Goal: Find specific page/section

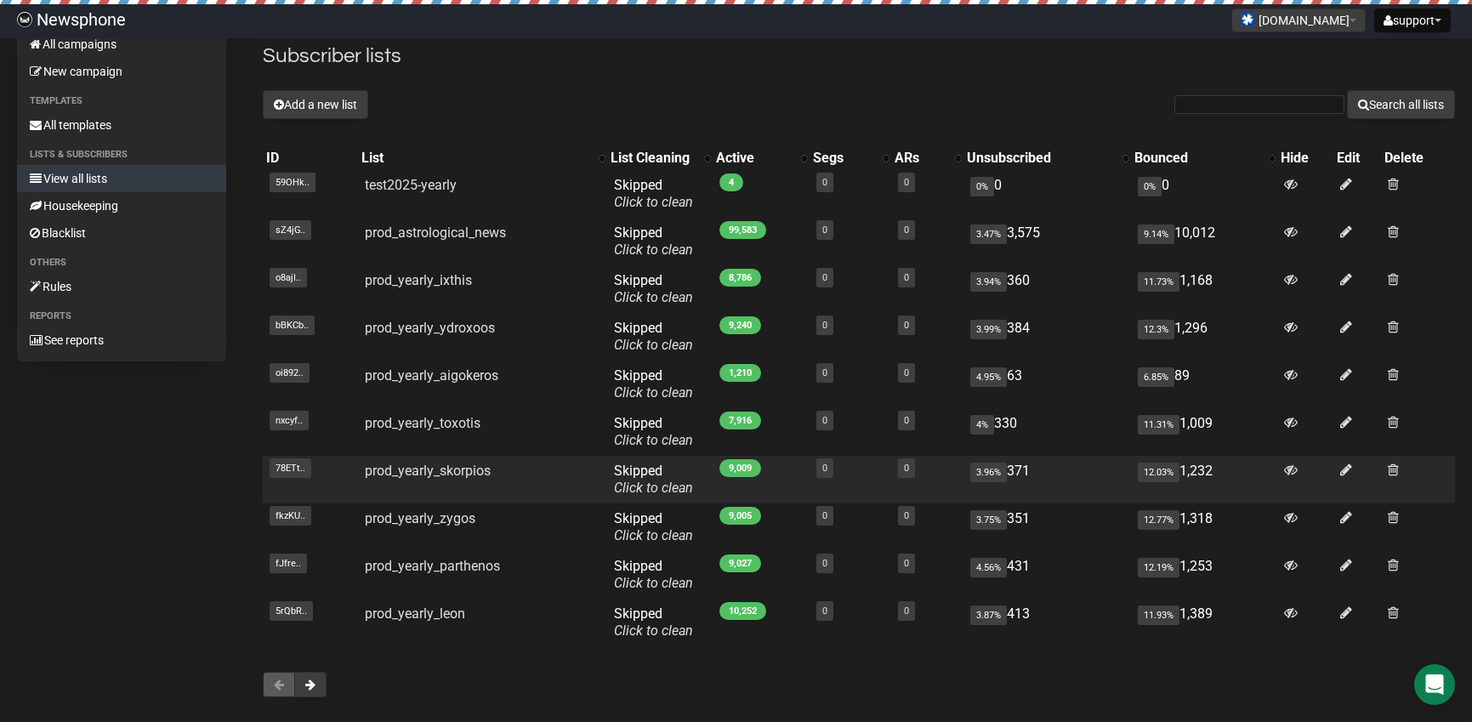
scroll to position [133, 0]
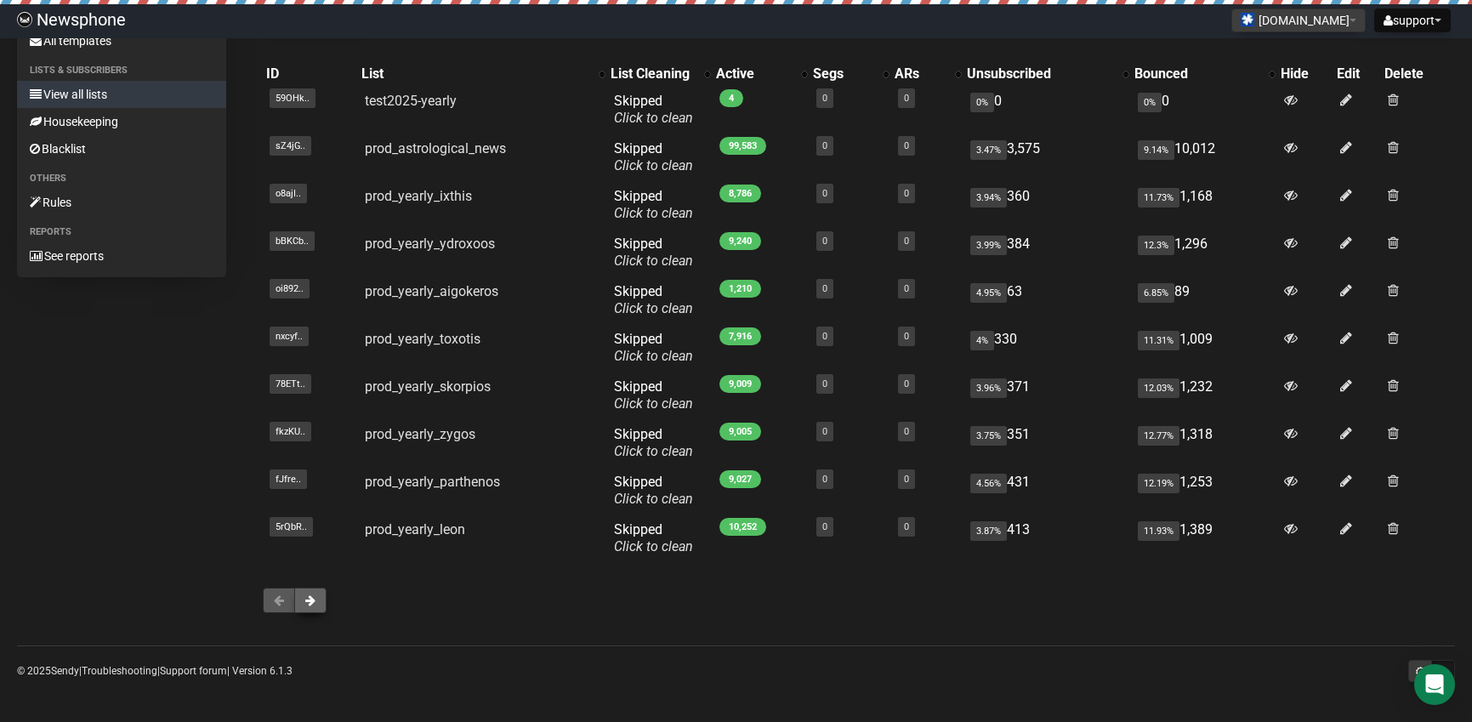
click at [316, 602] on button at bounding box center [310, 600] width 32 height 26
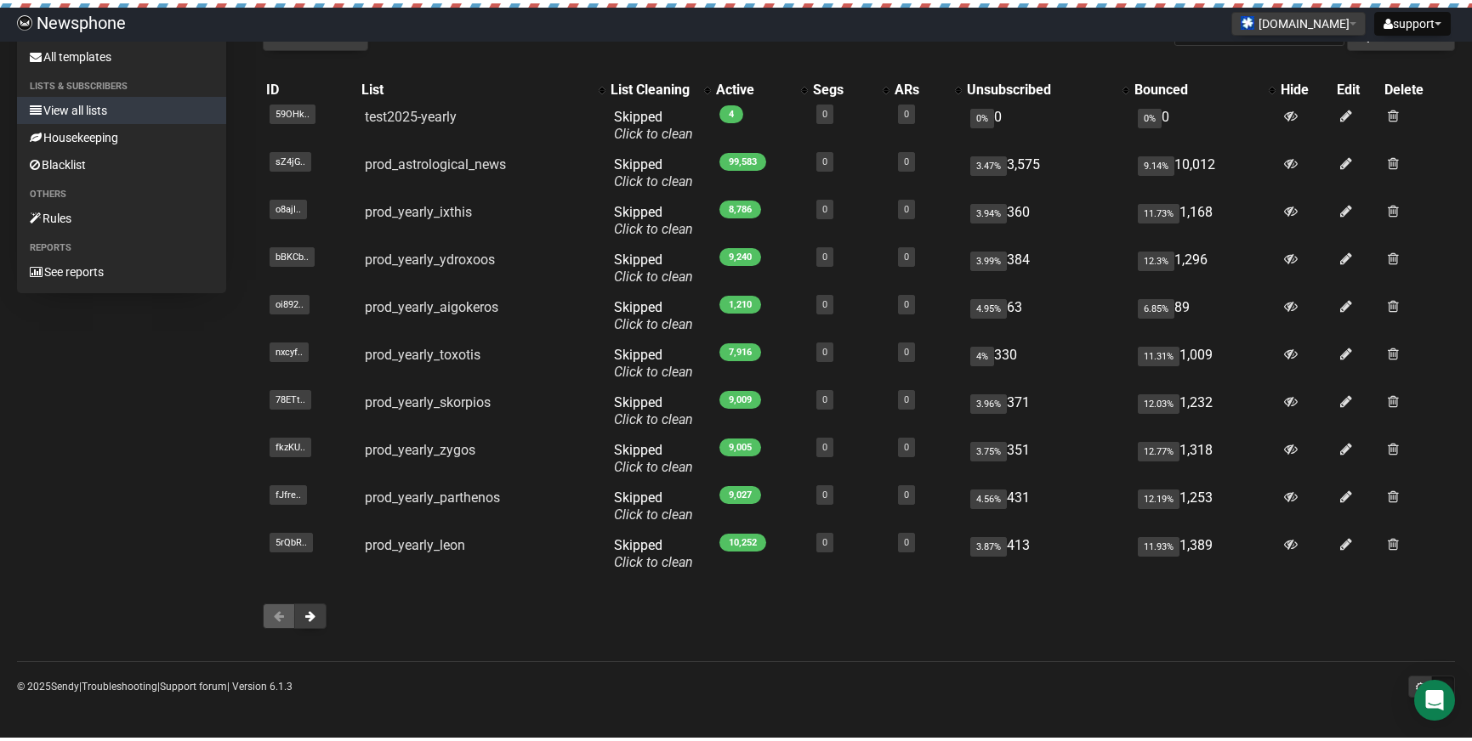
scroll to position [113, 0]
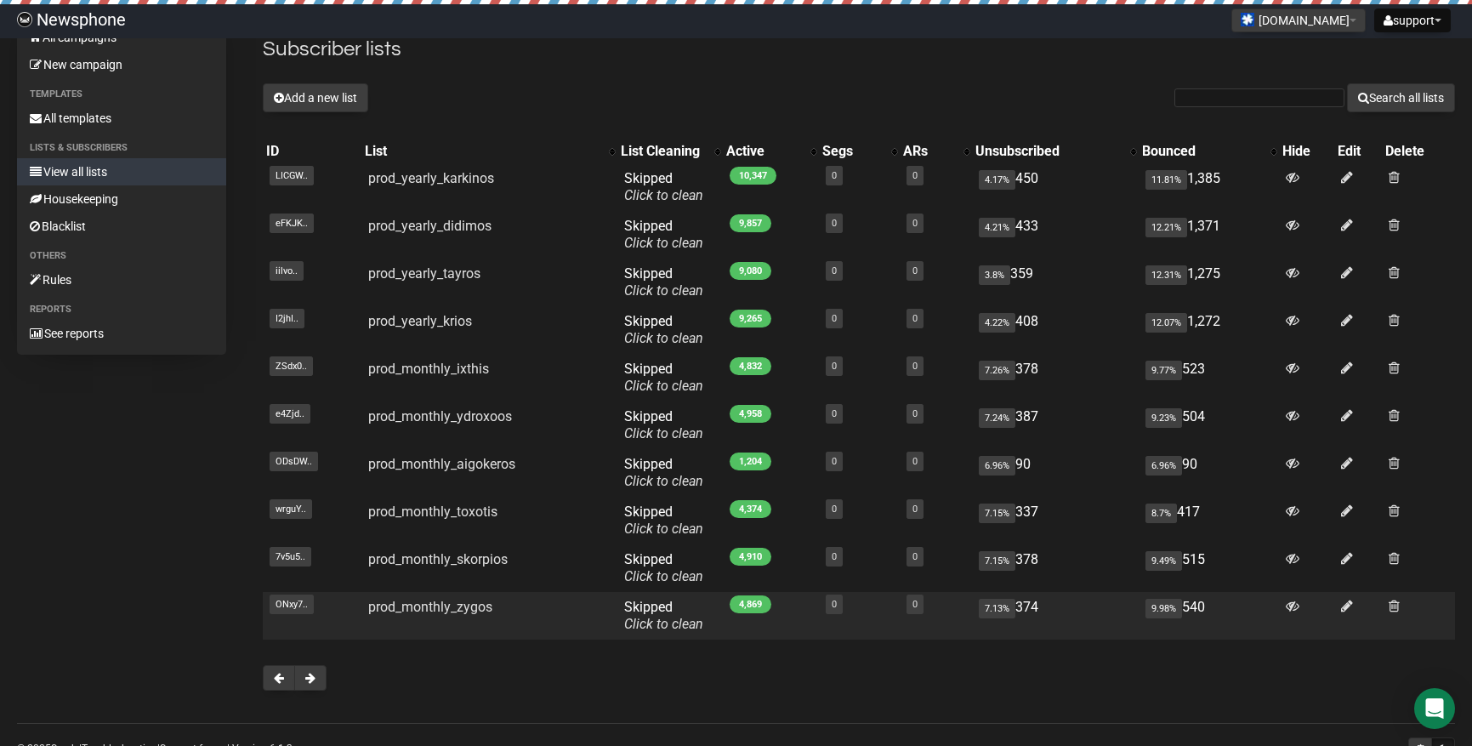
scroll to position [85, 0]
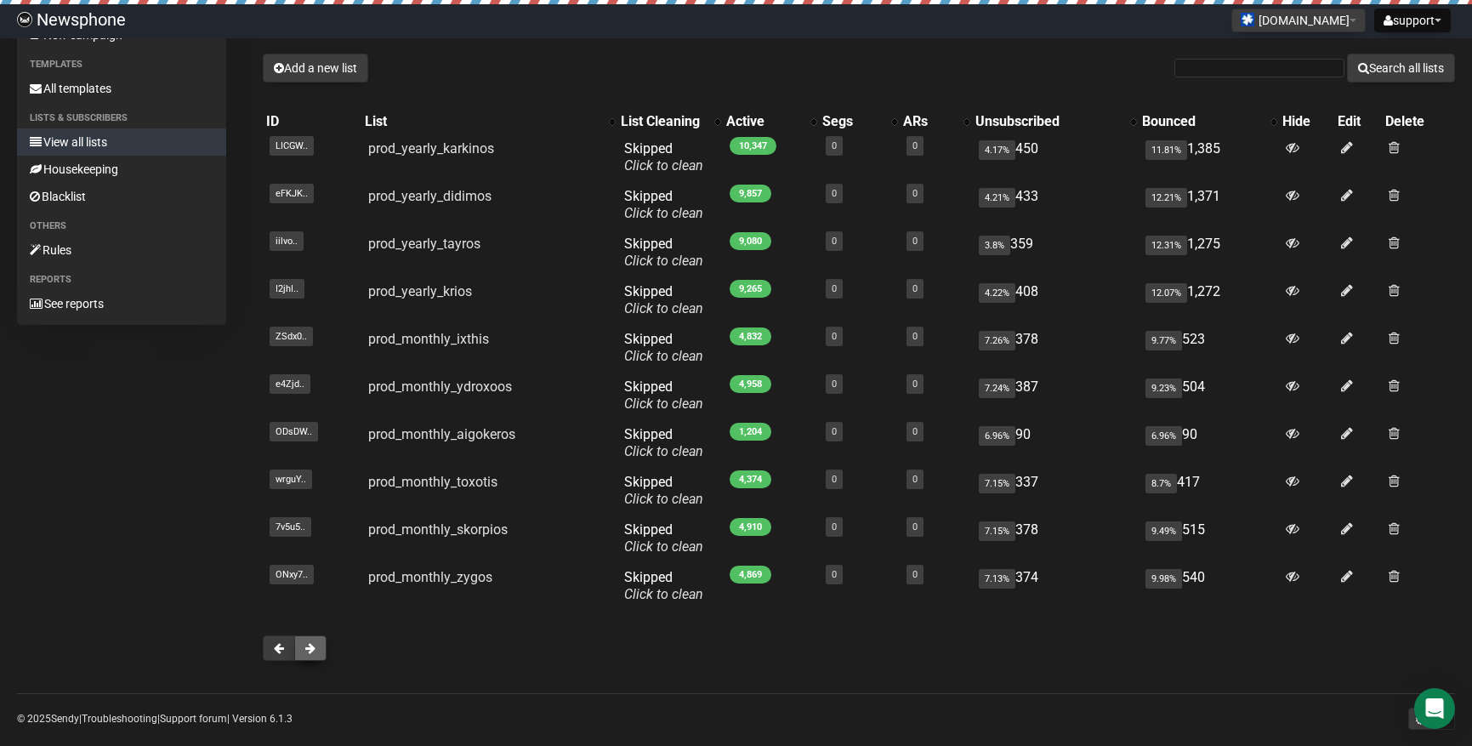
click at [325, 649] on button at bounding box center [310, 648] width 32 height 26
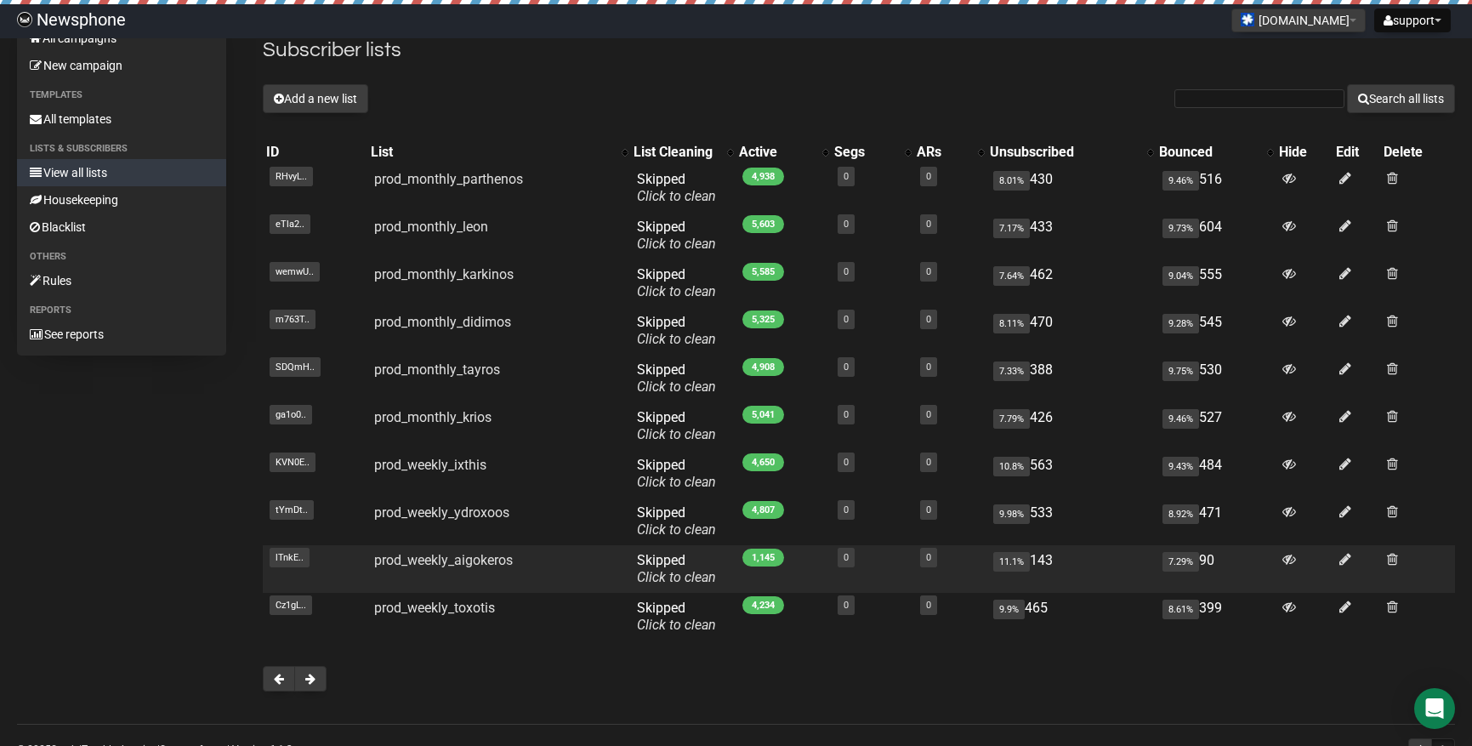
scroll to position [85, 0]
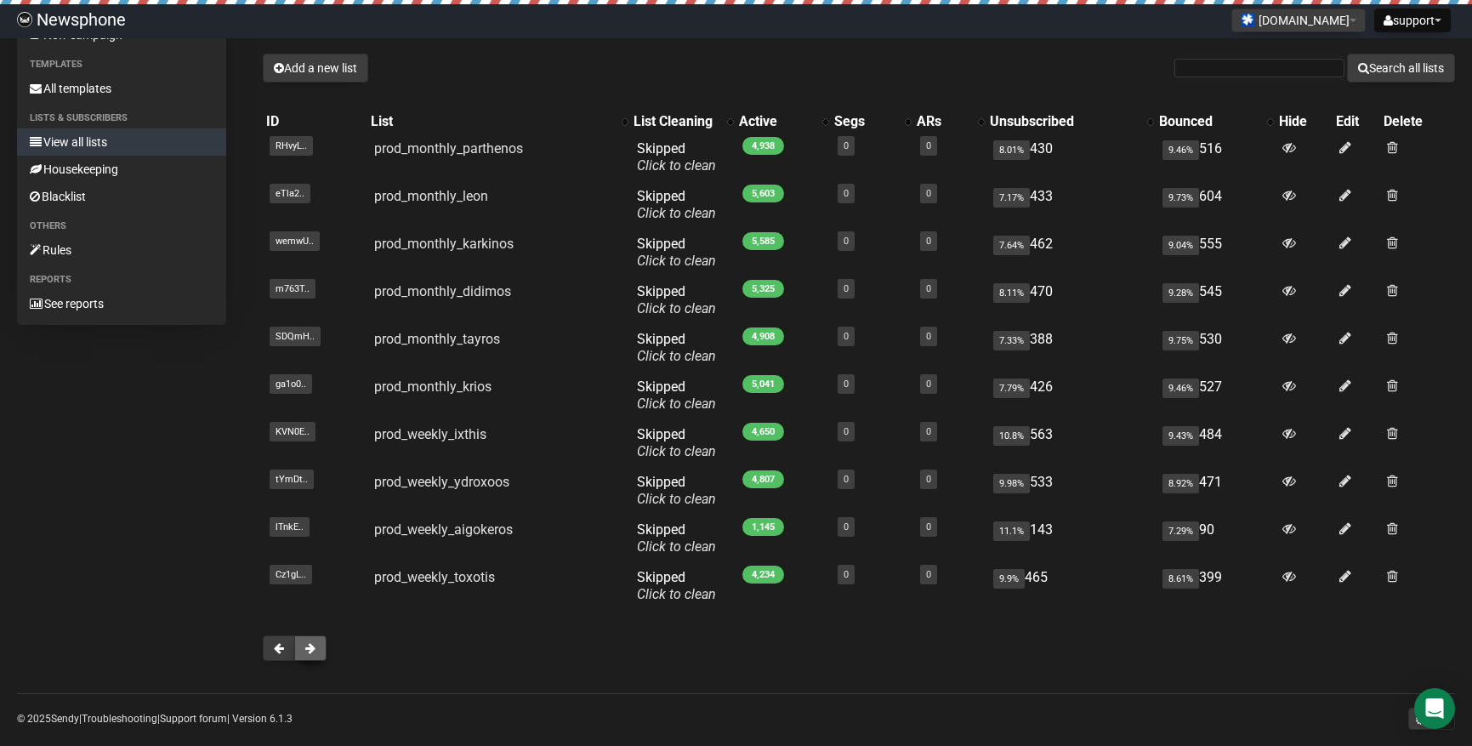
click at [316, 642] on button at bounding box center [310, 648] width 32 height 26
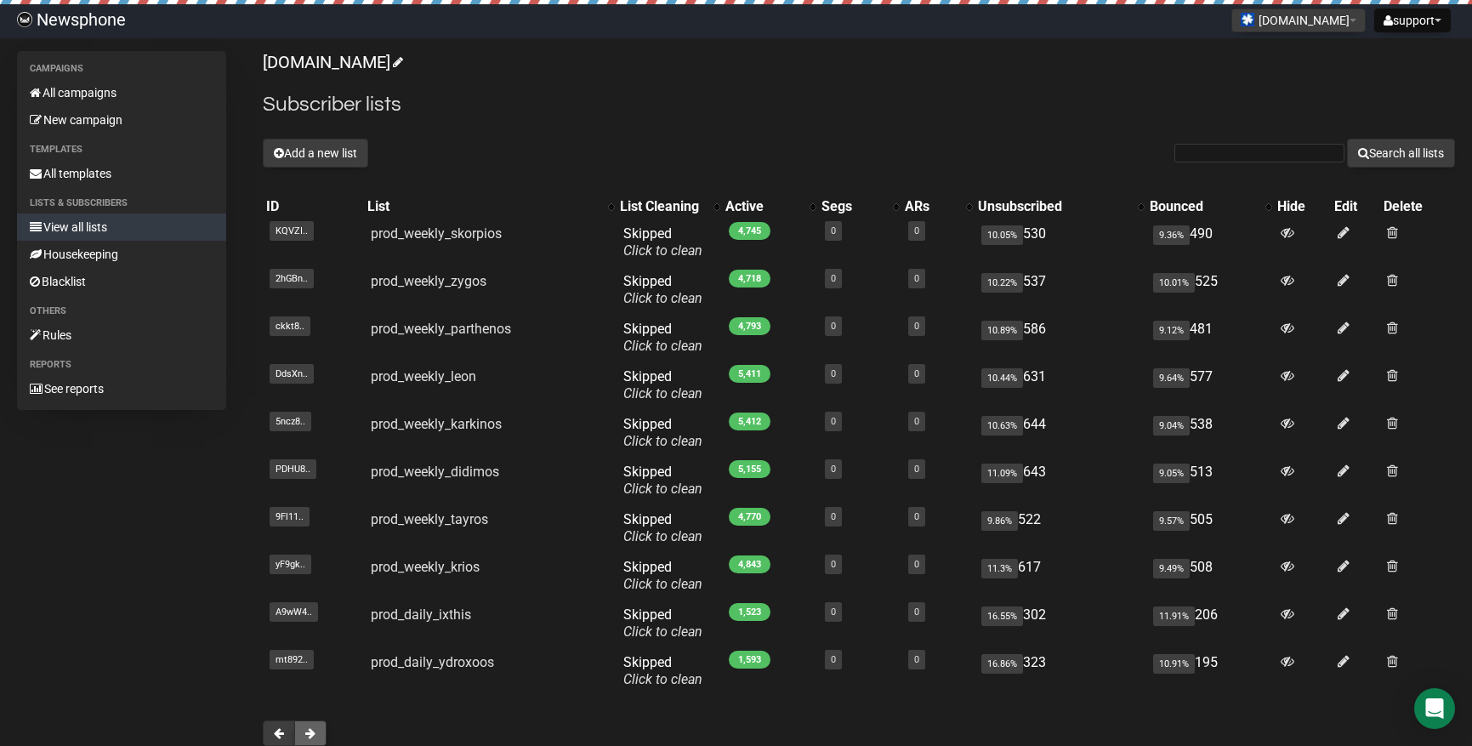
click at [308, 732] on span at bounding box center [310, 733] width 10 height 12
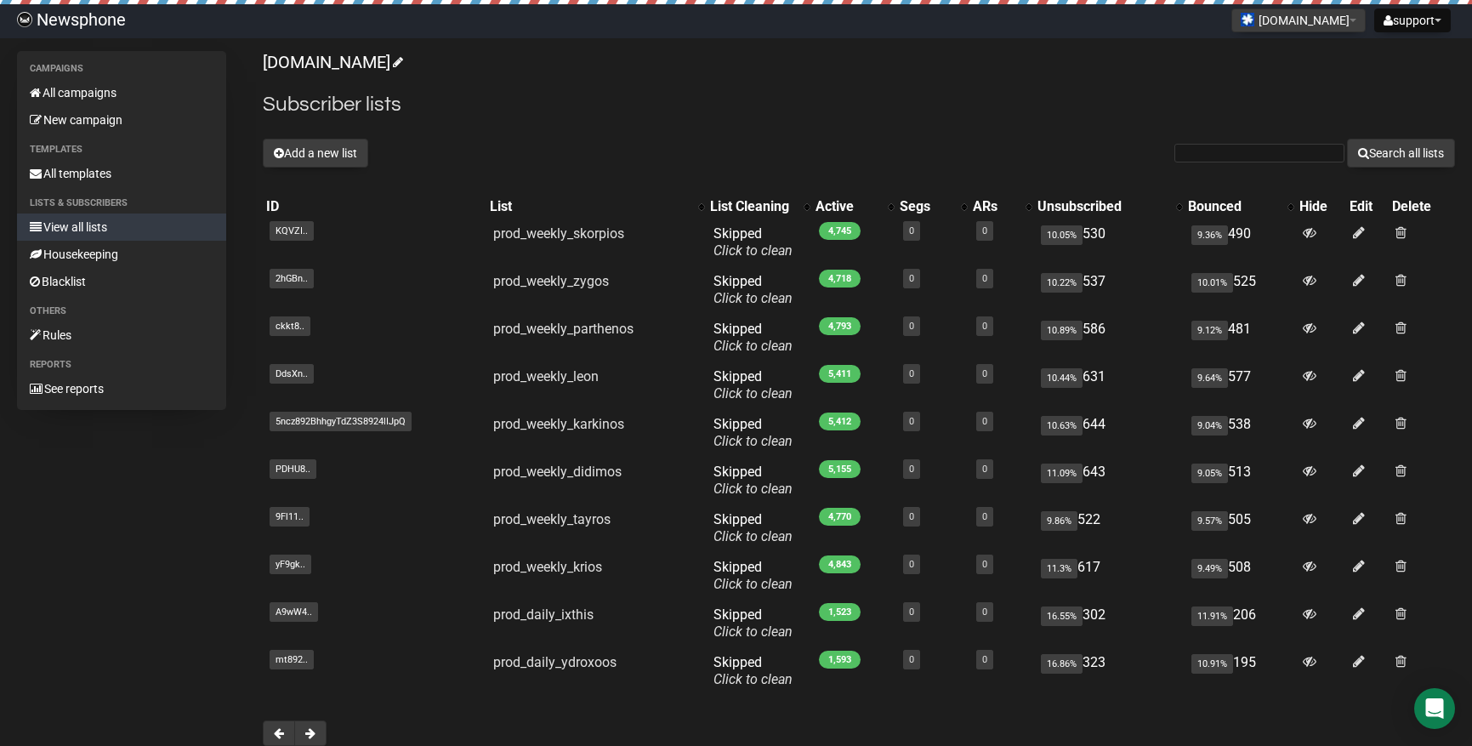
click at [569, 726] on div at bounding box center [859, 733] width 1192 height 26
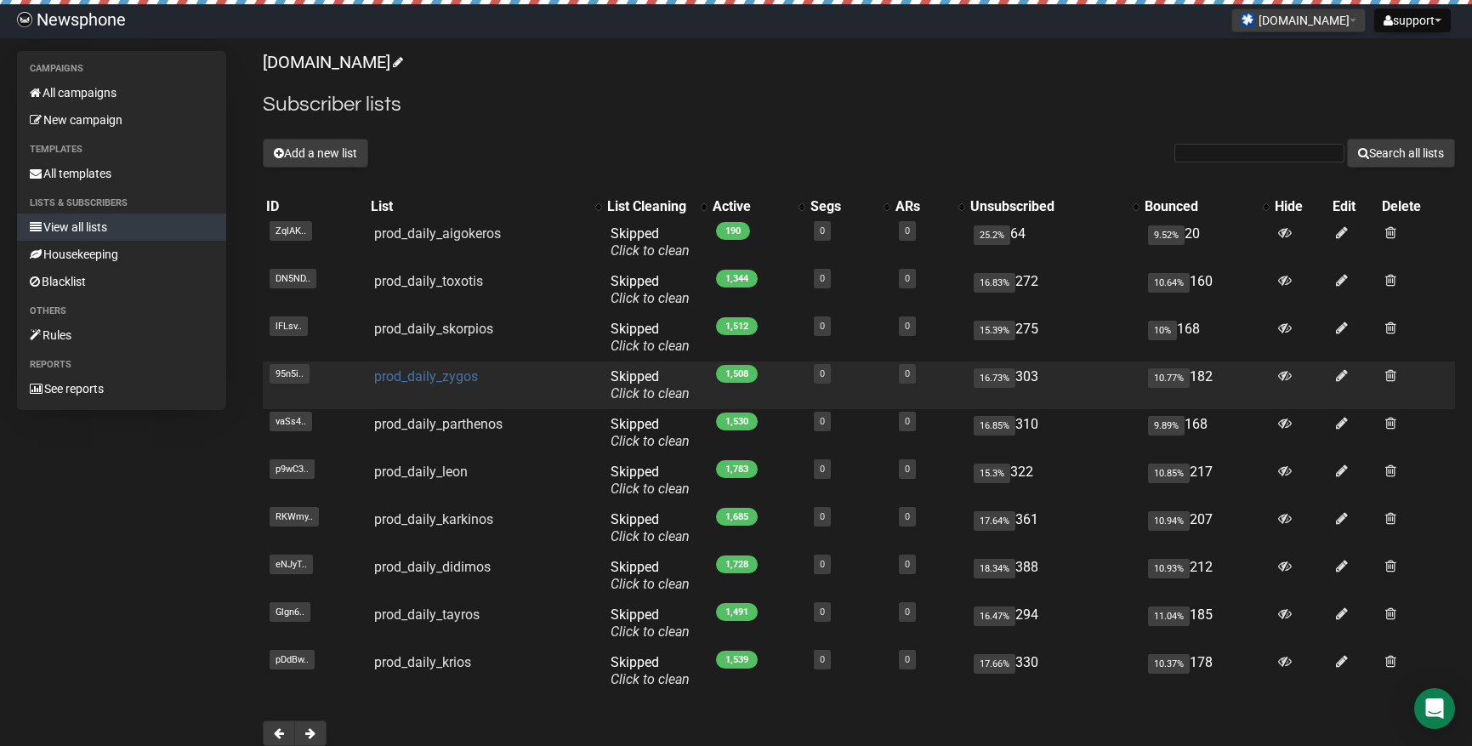
click at [435, 376] on link "prod_daily_zygos" at bounding box center [426, 376] width 104 height 16
